Goal: Information Seeking & Learning: Learn about a topic

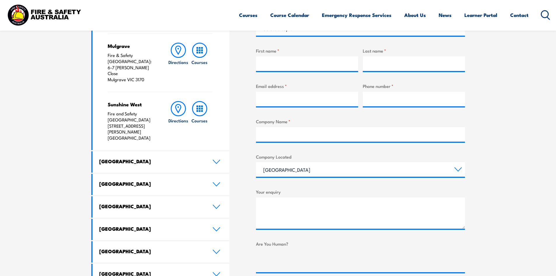
scroll to position [233, 0]
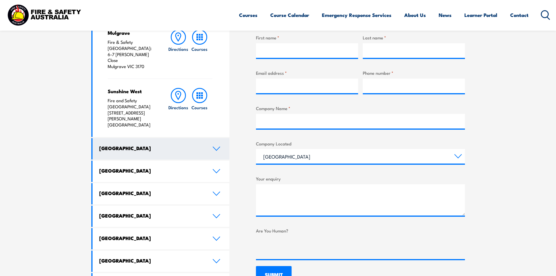
click at [217, 146] on icon at bounding box center [216, 148] width 8 height 5
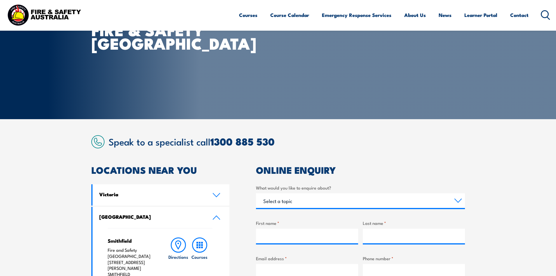
scroll to position [0, 0]
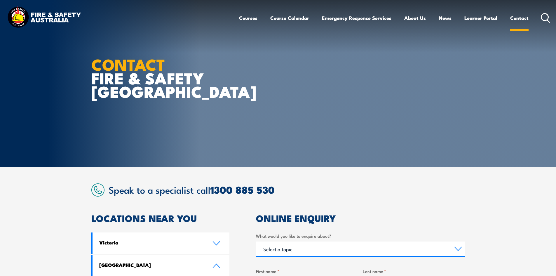
click at [514, 18] on link "Contact" at bounding box center [519, 17] width 18 height 15
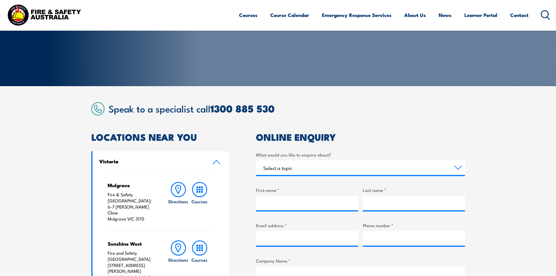
scroll to position [117, 0]
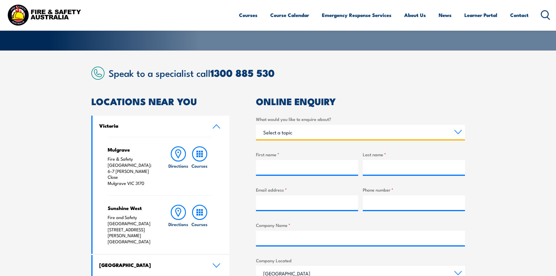
click at [331, 135] on select "Select a topic Training Emergency Response Services General Enquiry" at bounding box center [360, 132] width 209 height 15
click at [349, 103] on h2 "ONLINE ENQUIRY" at bounding box center [360, 101] width 209 height 8
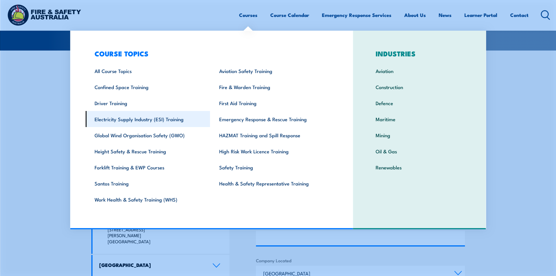
click at [120, 117] on link "Electricity Supply Industry (ESI) Training" at bounding box center [147, 119] width 125 height 16
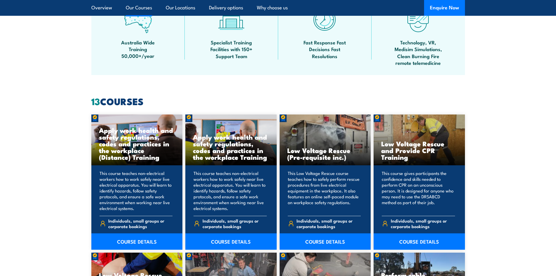
scroll to position [438, 0]
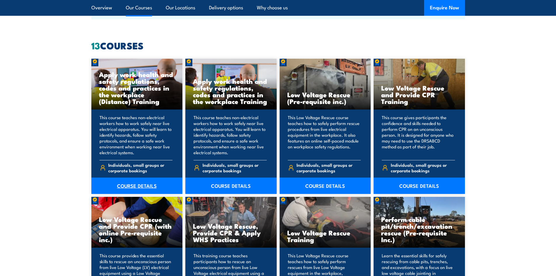
click at [148, 184] on link "COURSE DETAILS" at bounding box center [136, 185] width 91 height 16
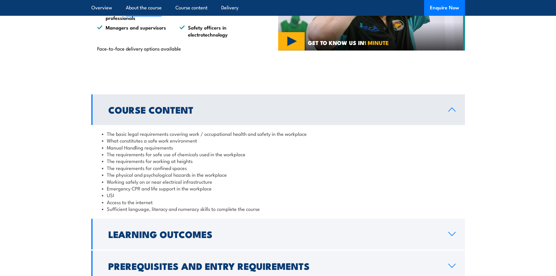
scroll to position [467, 0]
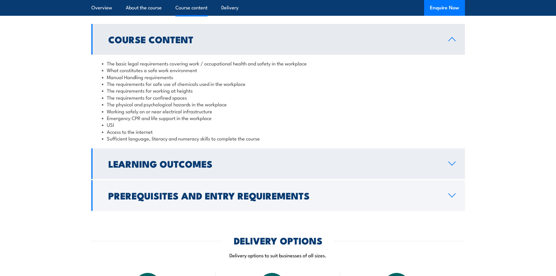
click at [340, 164] on h2 "Learning Outcomes" at bounding box center [273, 163] width 330 height 8
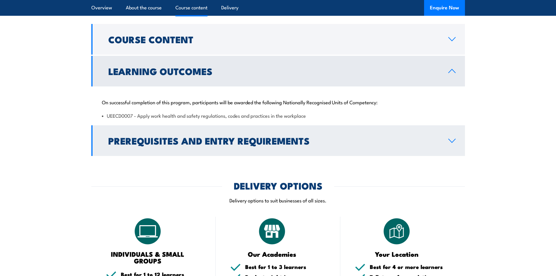
click at [332, 138] on h2 "Prerequisites and Entry Requirements" at bounding box center [273, 140] width 330 height 8
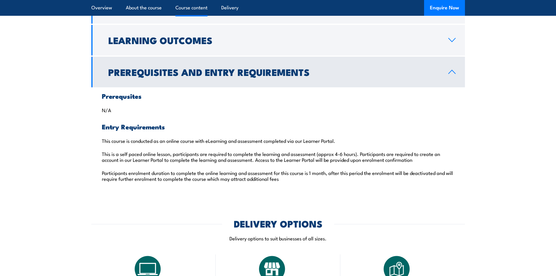
scroll to position [438, 0]
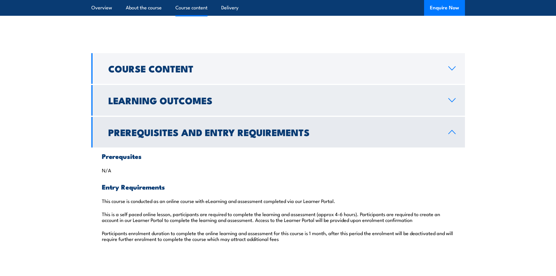
click at [247, 100] on h2 "Learning Outcomes" at bounding box center [273, 100] width 330 height 8
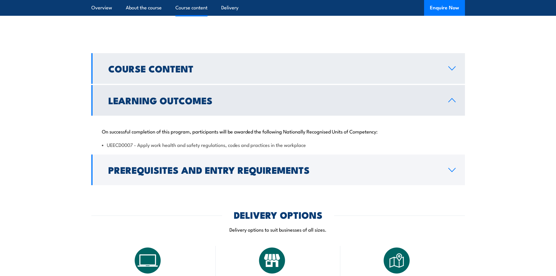
click at [277, 71] on h2 "Course Content" at bounding box center [273, 68] width 330 height 8
